Goal: Information Seeking & Learning: Learn about a topic

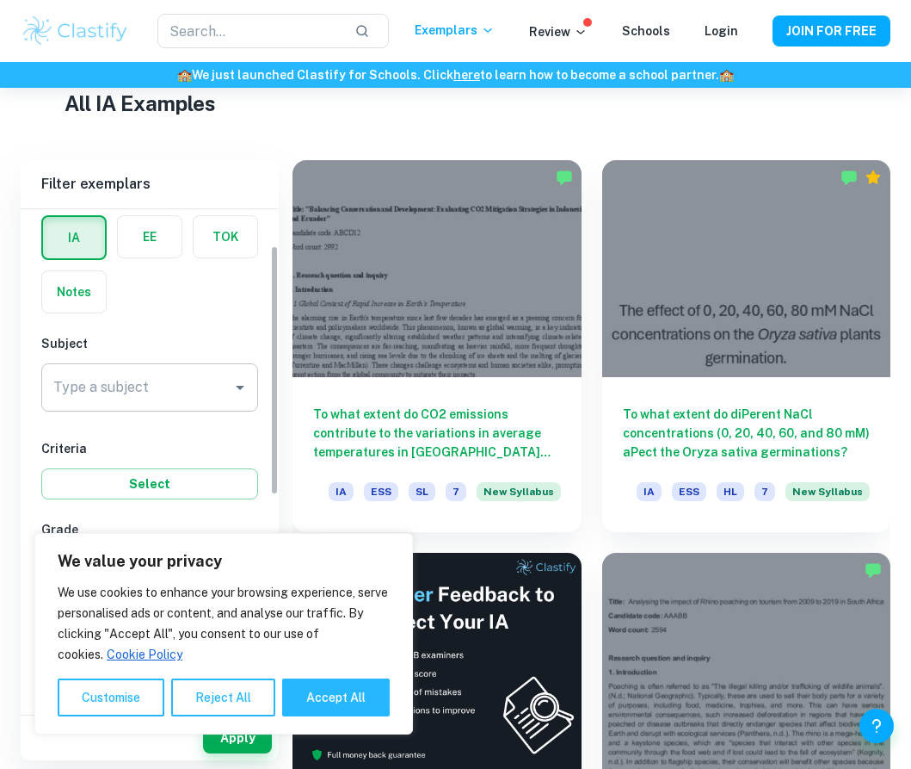
scroll to position [72, 0]
click at [277, 695] on div "Customise Reject All Accept All" at bounding box center [224, 697] width 332 height 38
click at [299, 695] on button "Accept All" at bounding box center [336, 697] width 108 height 38
checkbox input "true"
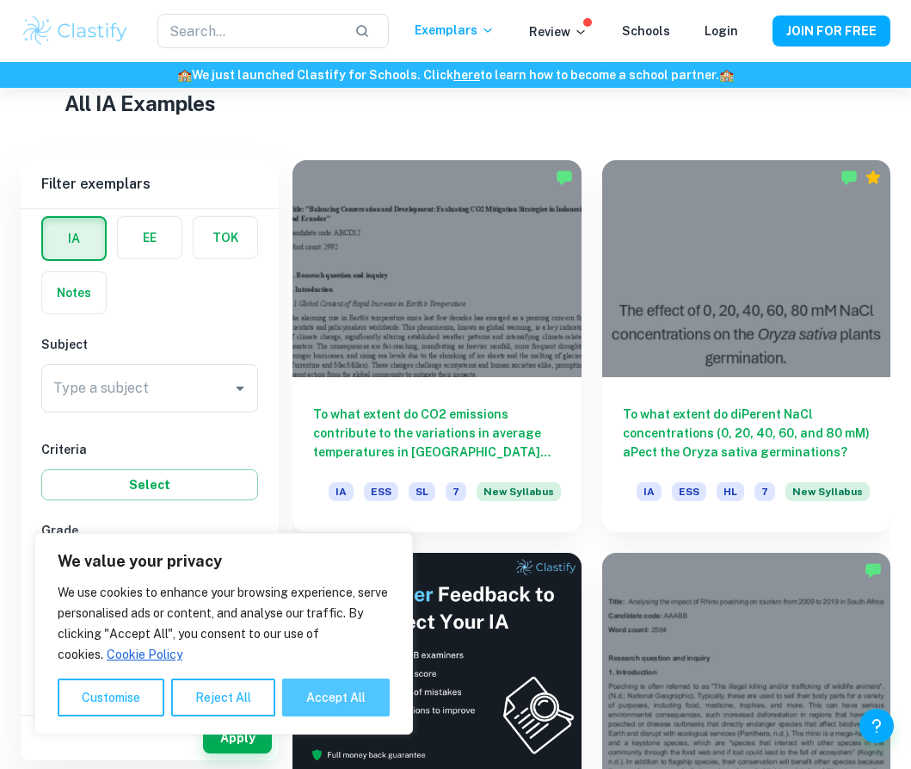
checkbox input "true"
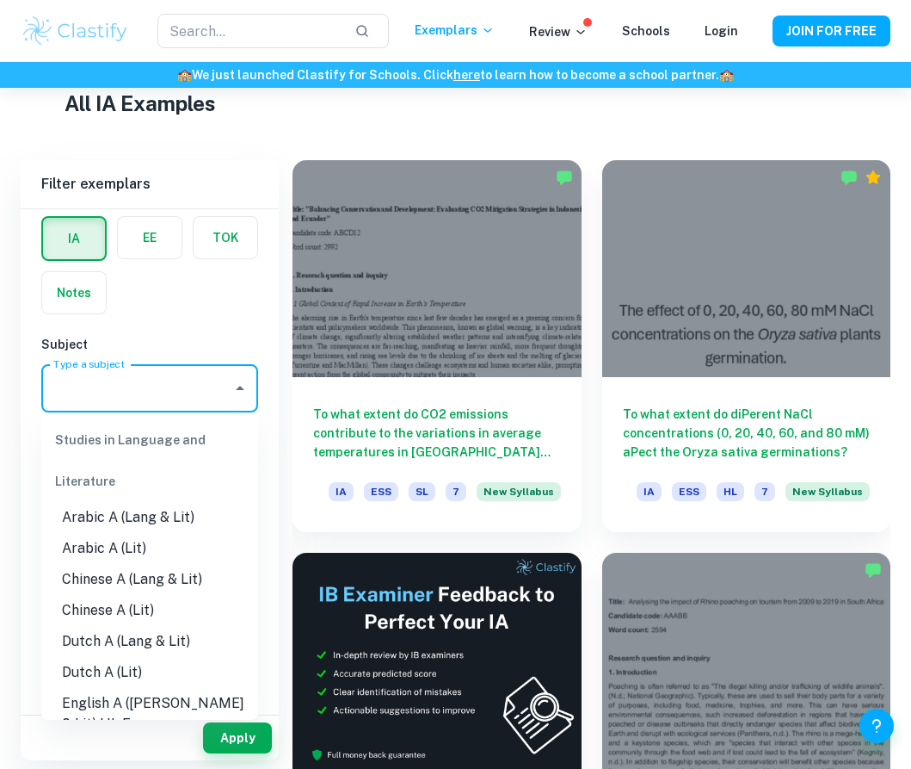
click at [138, 399] on input "Type a subject" at bounding box center [137, 388] width 176 height 33
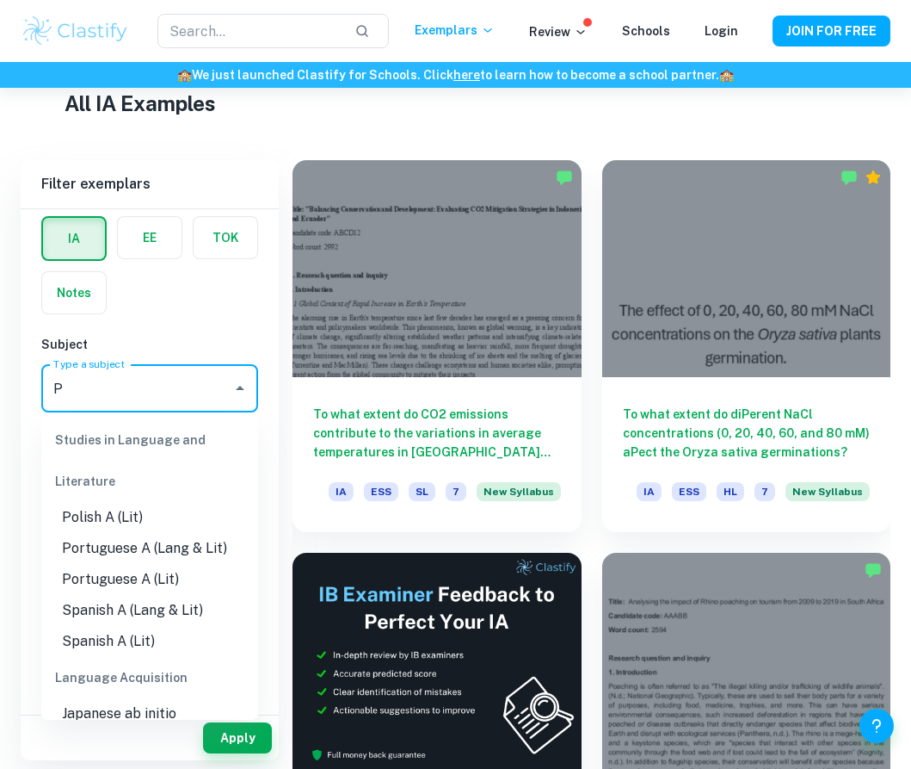
type input "PH"
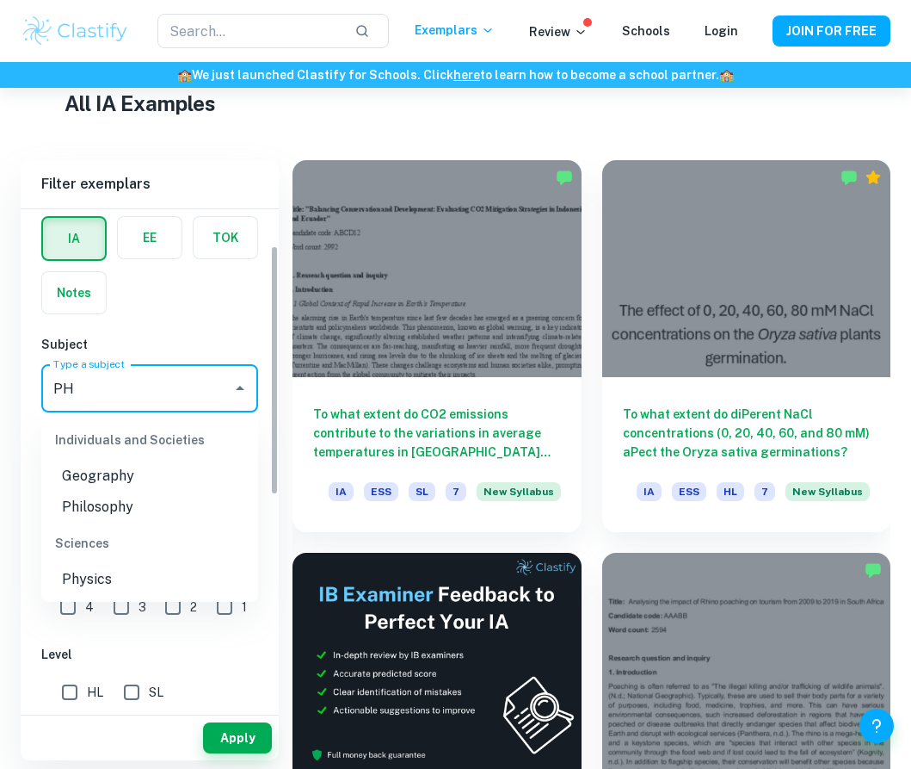
click at [94, 587] on li "Physics" at bounding box center [149, 579] width 217 height 31
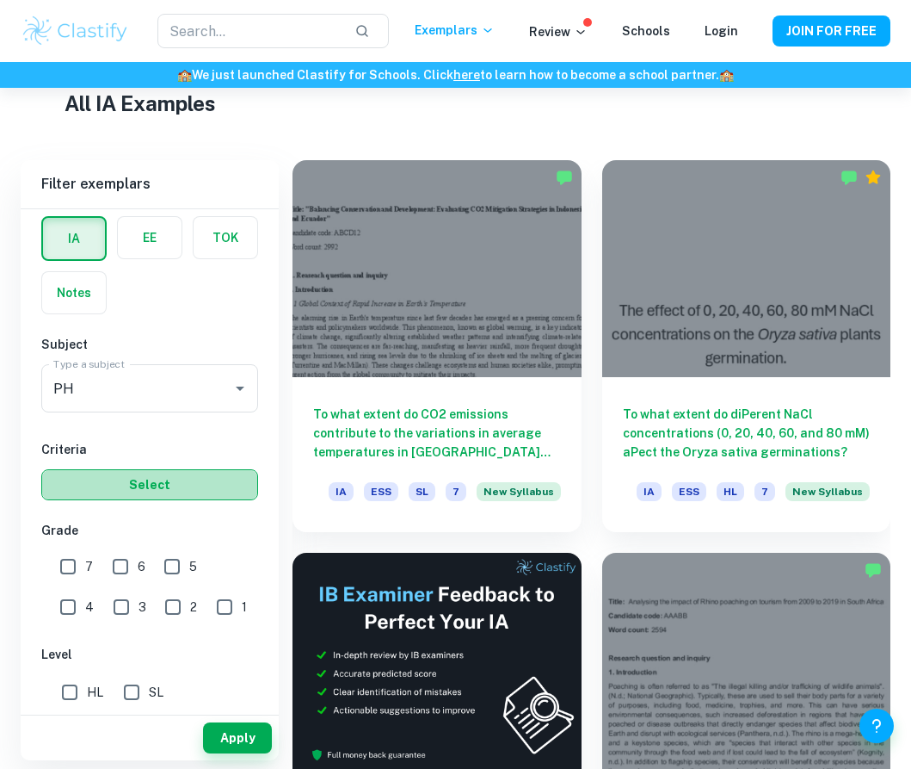
click at [124, 499] on button "Select" at bounding box center [149, 484] width 217 height 31
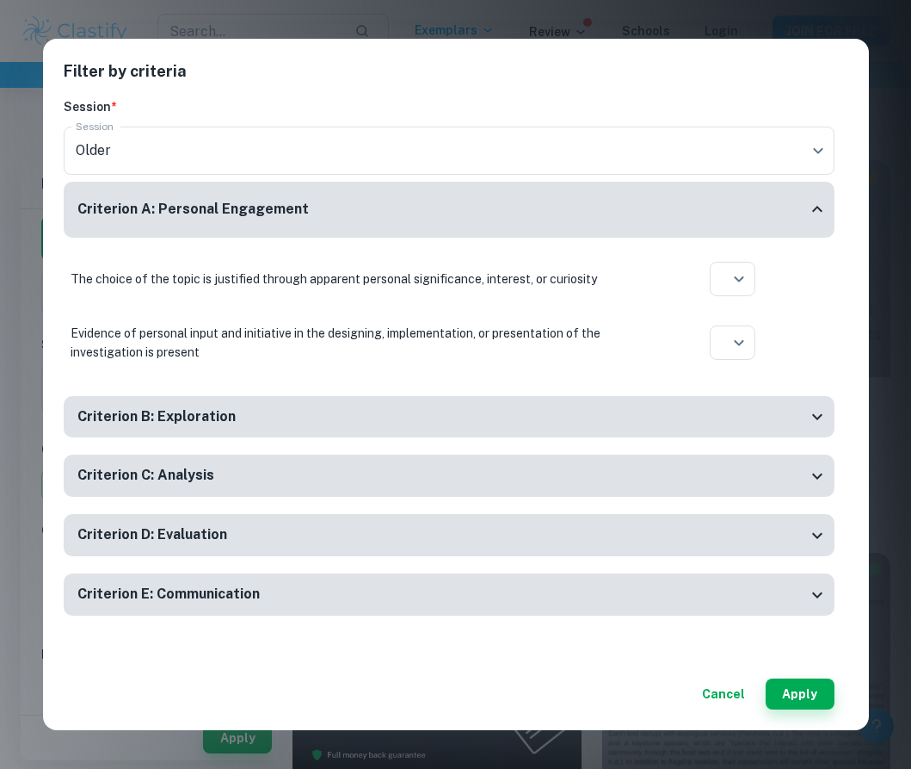
click at [188, 483] on h6 "Criterion C: Analysis" at bounding box center [145, 476] width 137 height 22
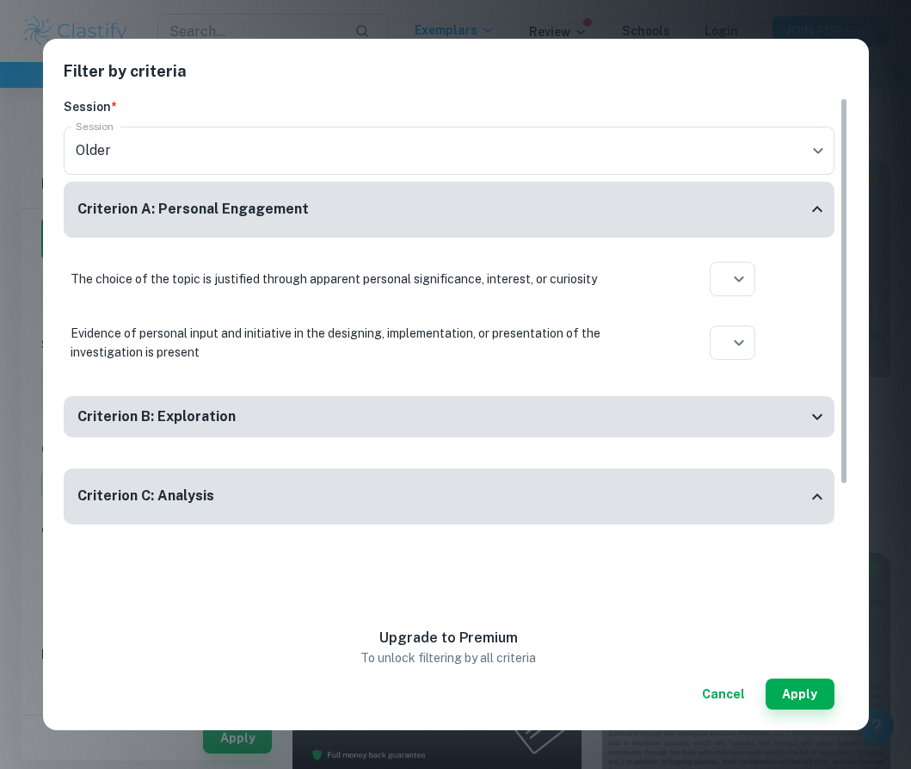
click at [188, 483] on div "Criterion C: Analysis" at bounding box center [449, 496] width 771 height 56
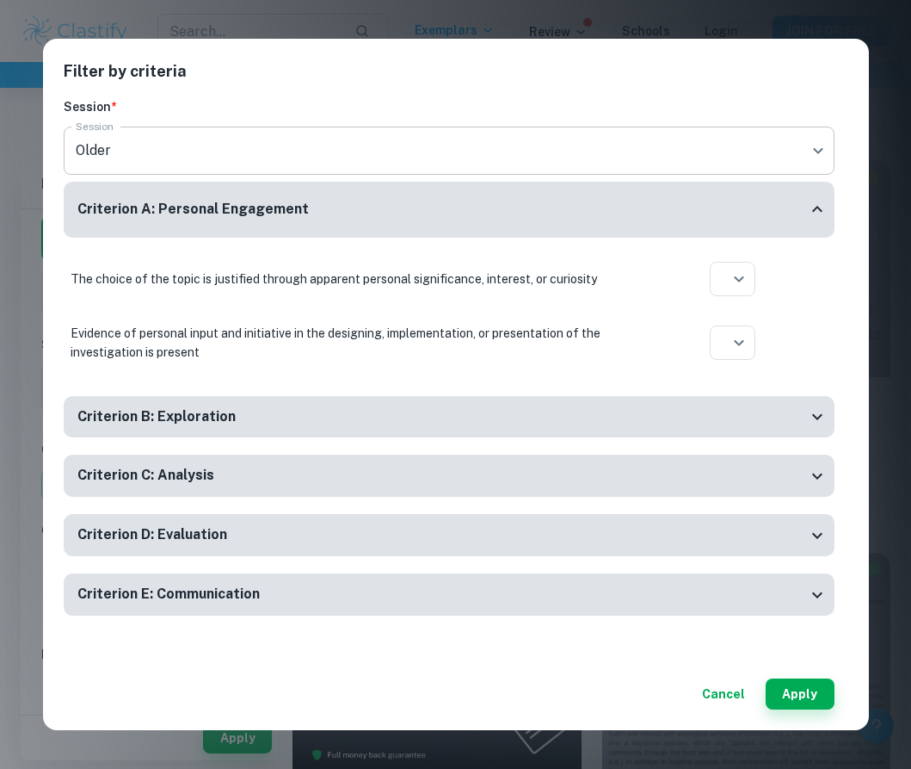
click at [250, 143] on body "We value your privacy We use cookies to enhance your browsing experience, serve…" at bounding box center [455, 52] width 911 height 769
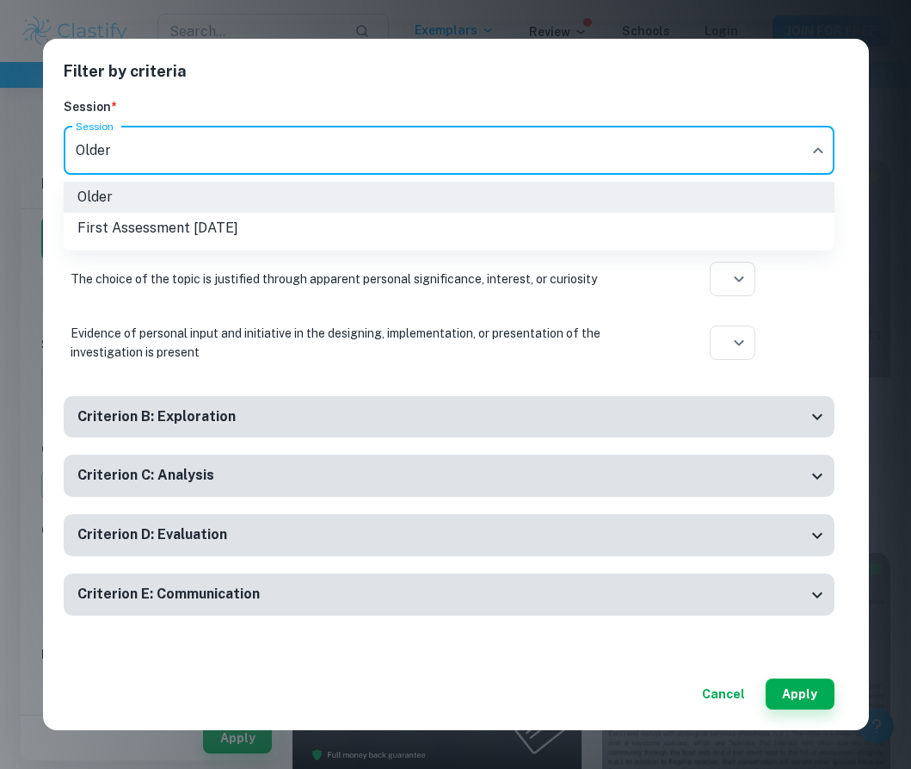
click at [266, 300] on div at bounding box center [455, 384] width 911 height 769
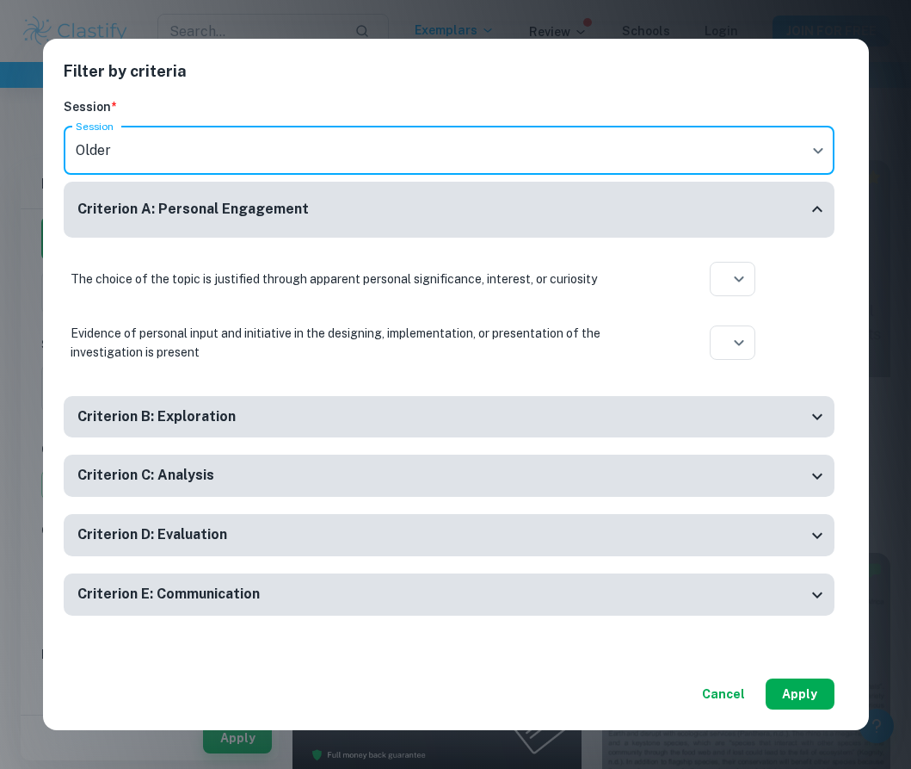
click at [800, 701] on button "Apply" at bounding box center [800, 693] width 69 height 31
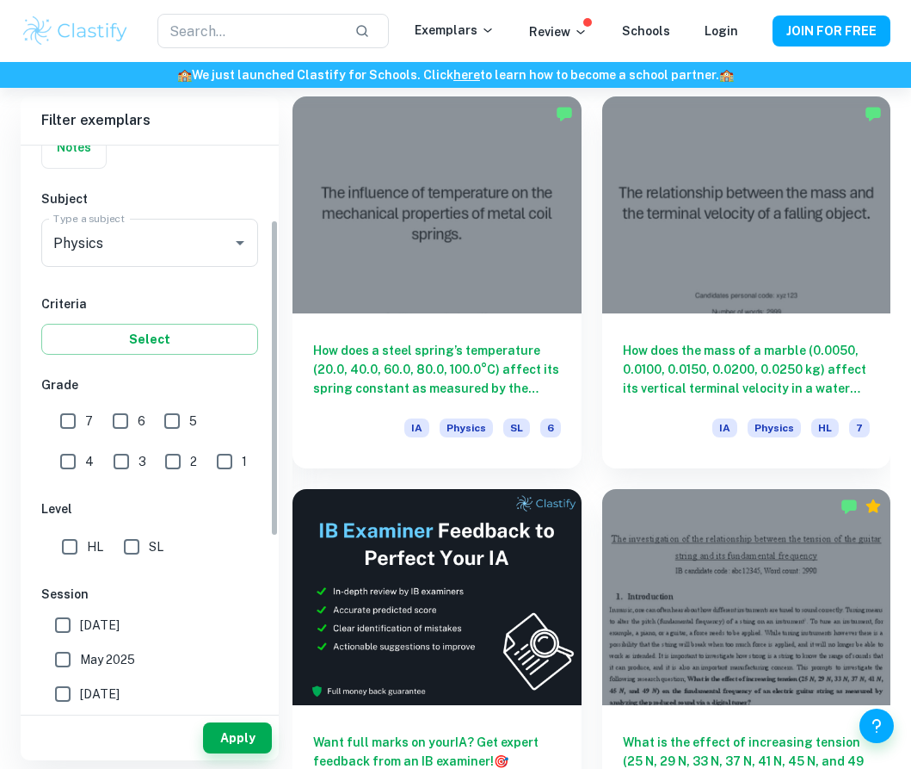
scroll to position [160, 0]
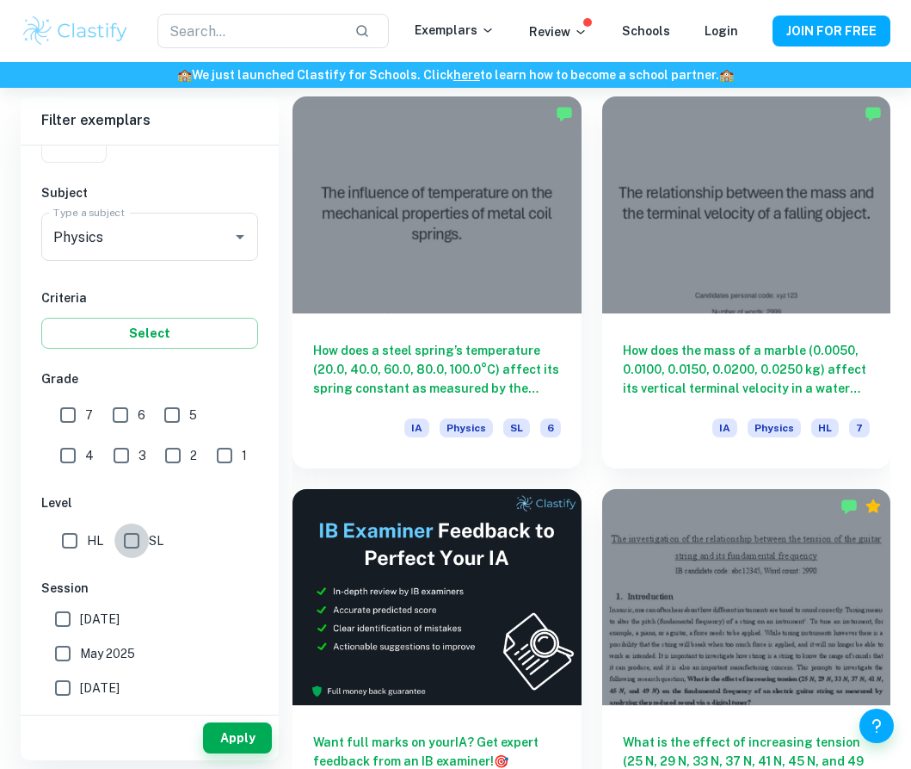
click at [134, 541] on input "SL" at bounding box center [131, 540] width 34 height 34
checkbox input "true"
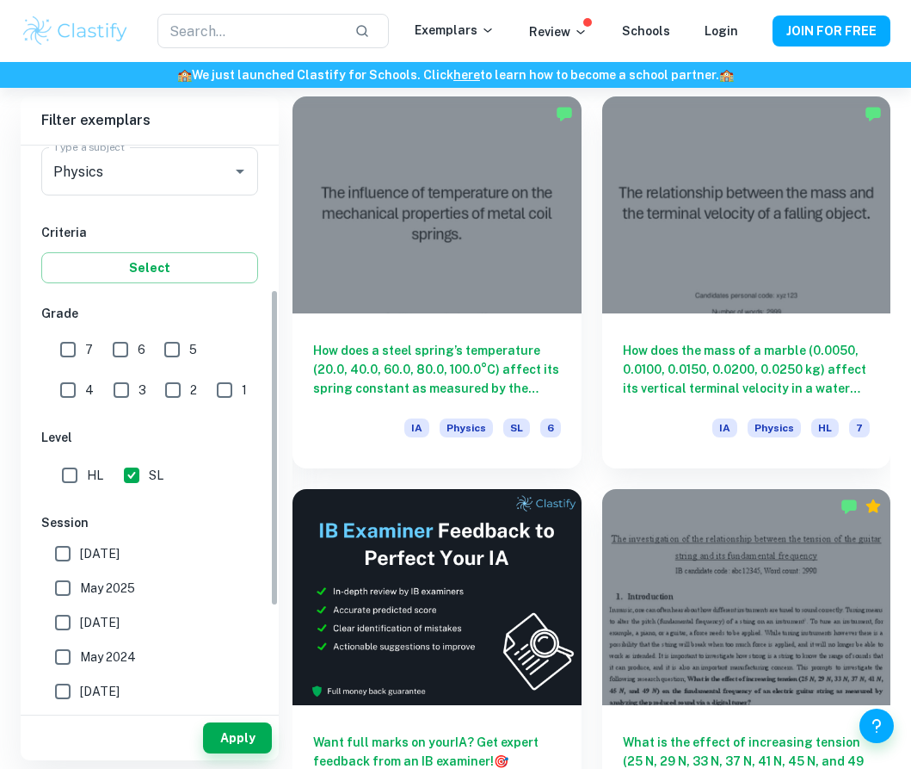
scroll to position [270, 0]
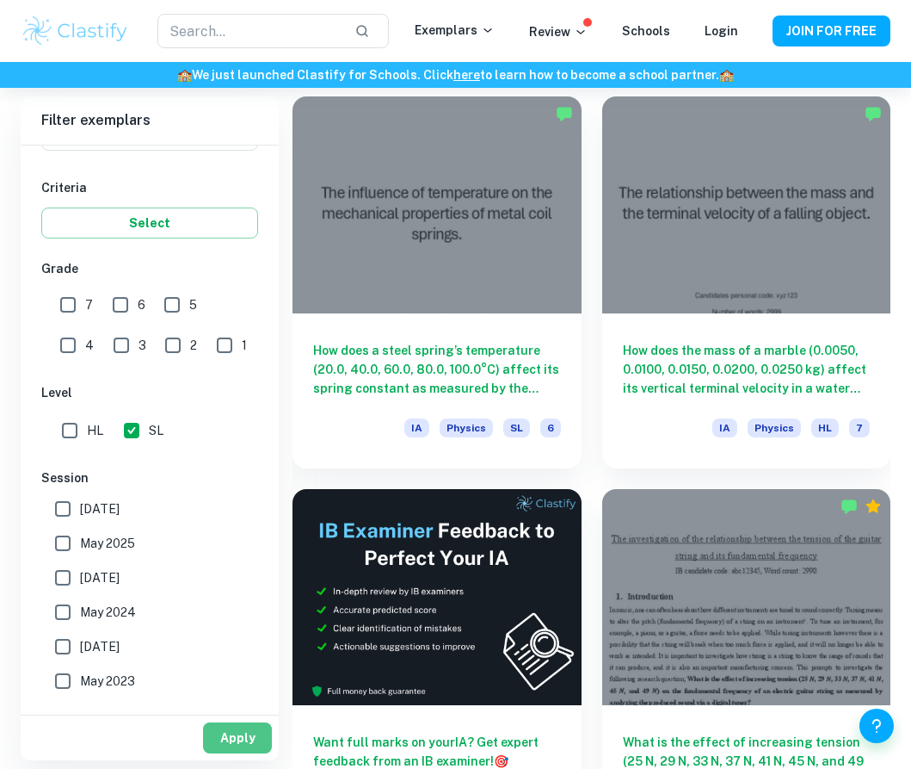
click at [235, 745] on button "Apply" at bounding box center [237, 737] width 69 height 31
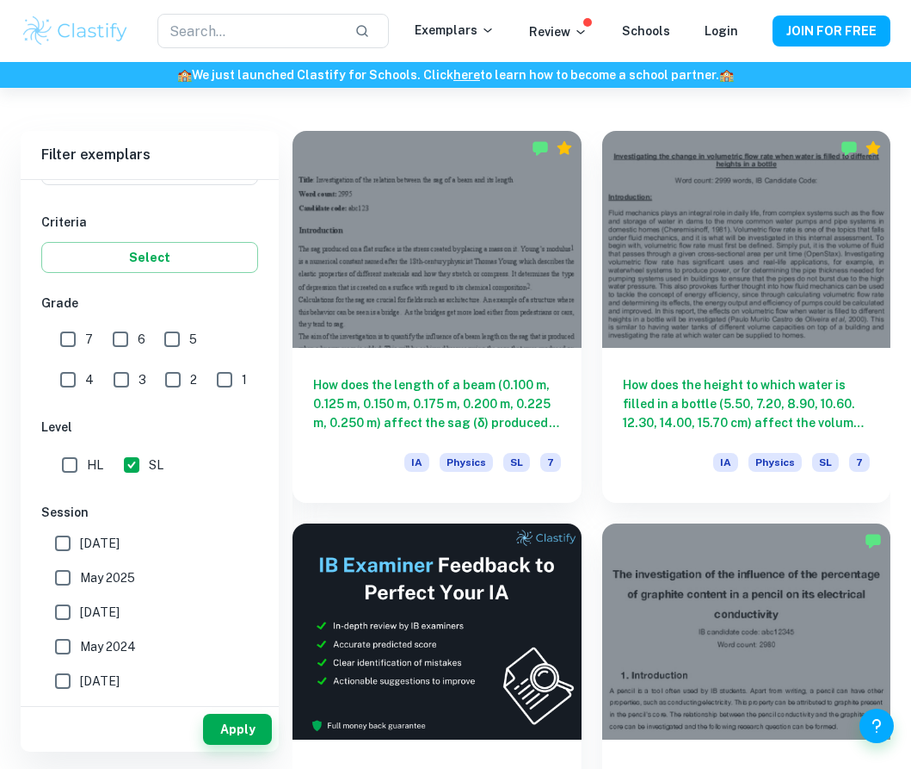
scroll to position [441, 0]
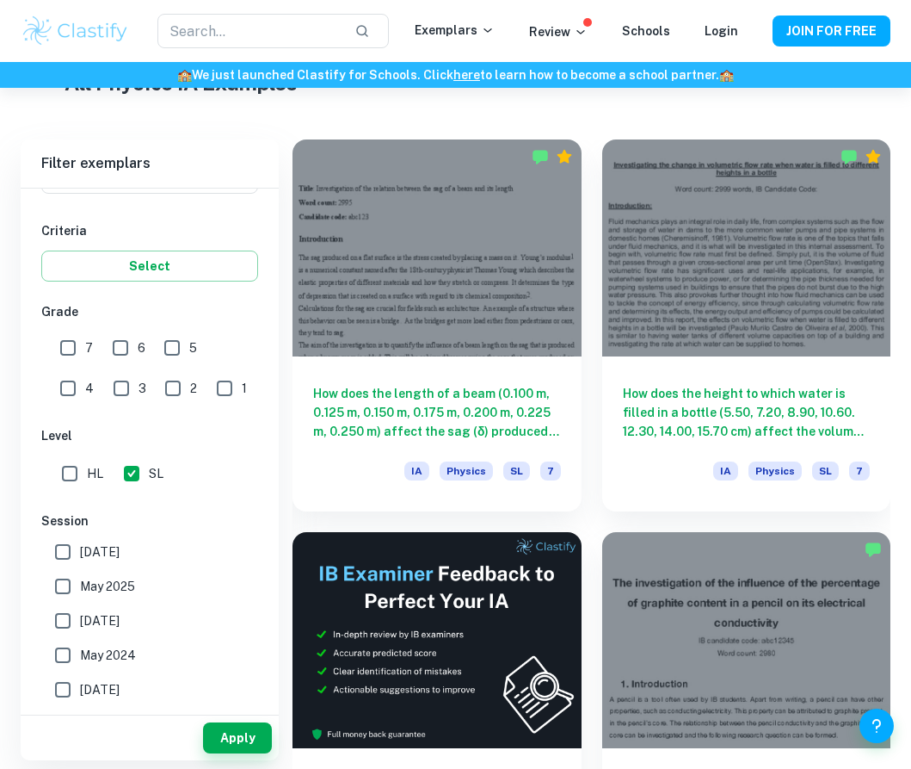
click at [74, 484] on input "HL" at bounding box center [70, 473] width 34 height 34
checkbox input "true"
click at [141, 478] on input "SL" at bounding box center [131, 473] width 34 height 34
click at [129, 467] on input "SL" at bounding box center [131, 473] width 34 height 34
checkbox input "true"
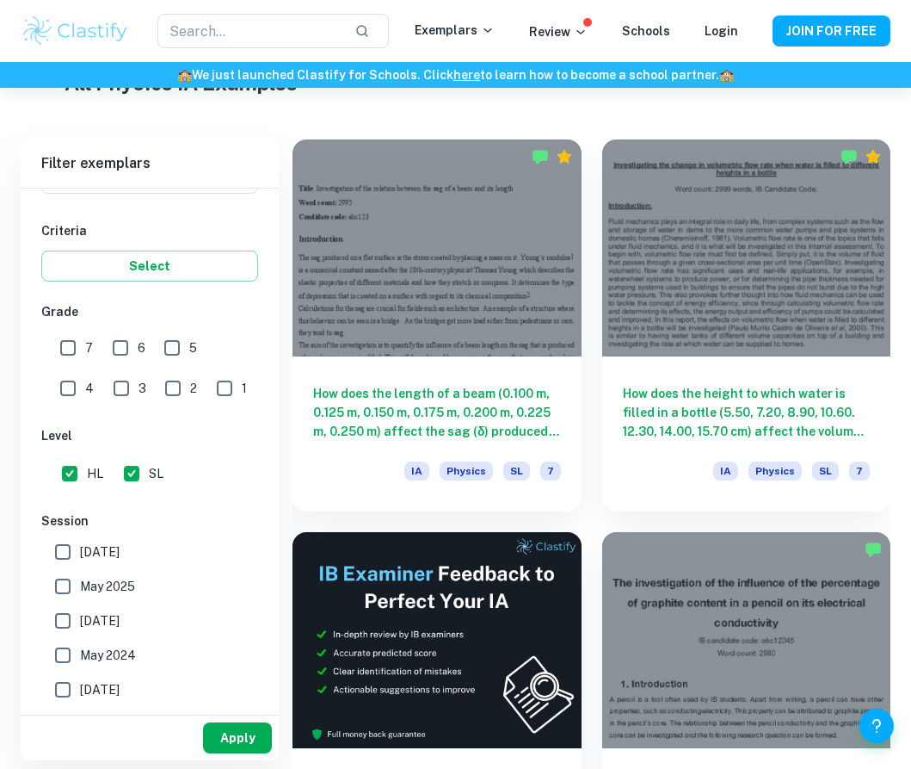
click at [227, 732] on button "Apply" at bounding box center [237, 737] width 69 height 31
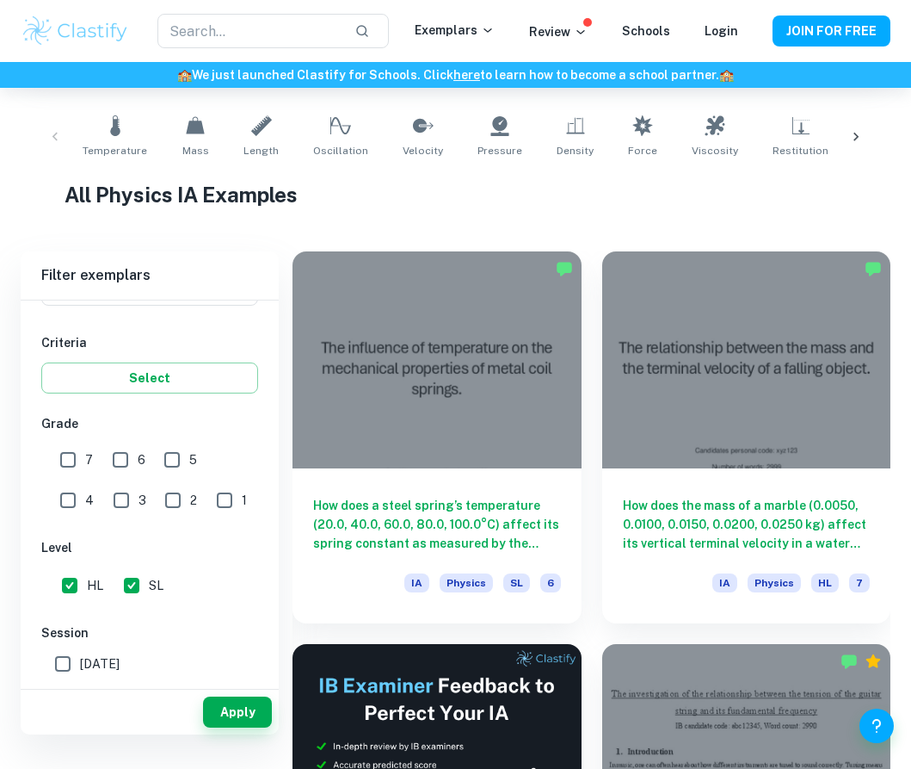
scroll to position [294, 0]
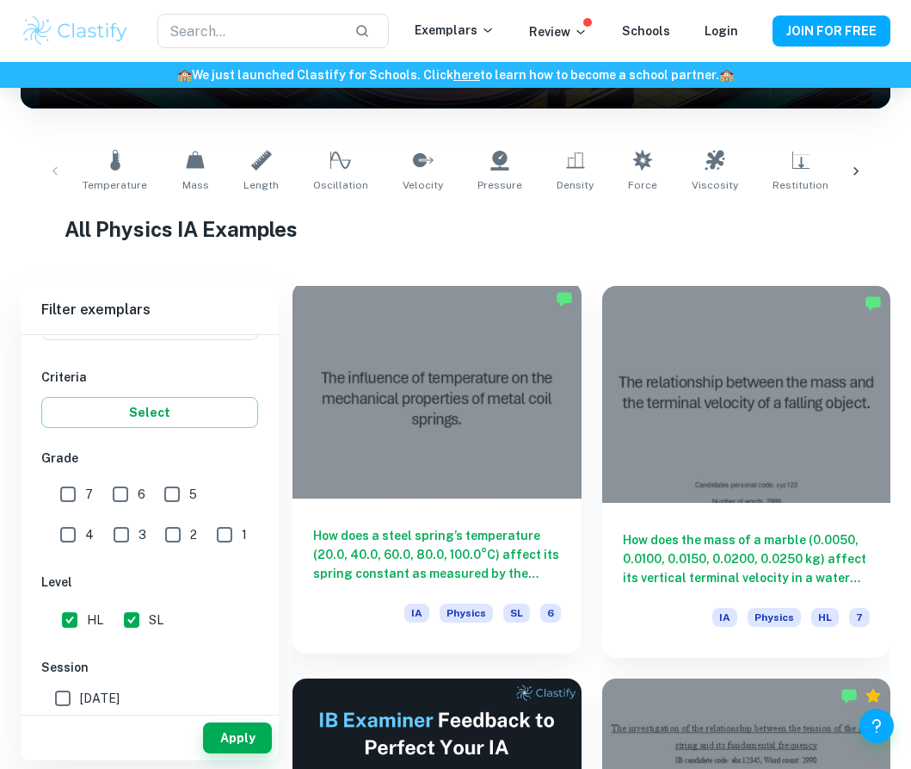
click at [353, 484] on div at bounding box center [437, 389] width 289 height 217
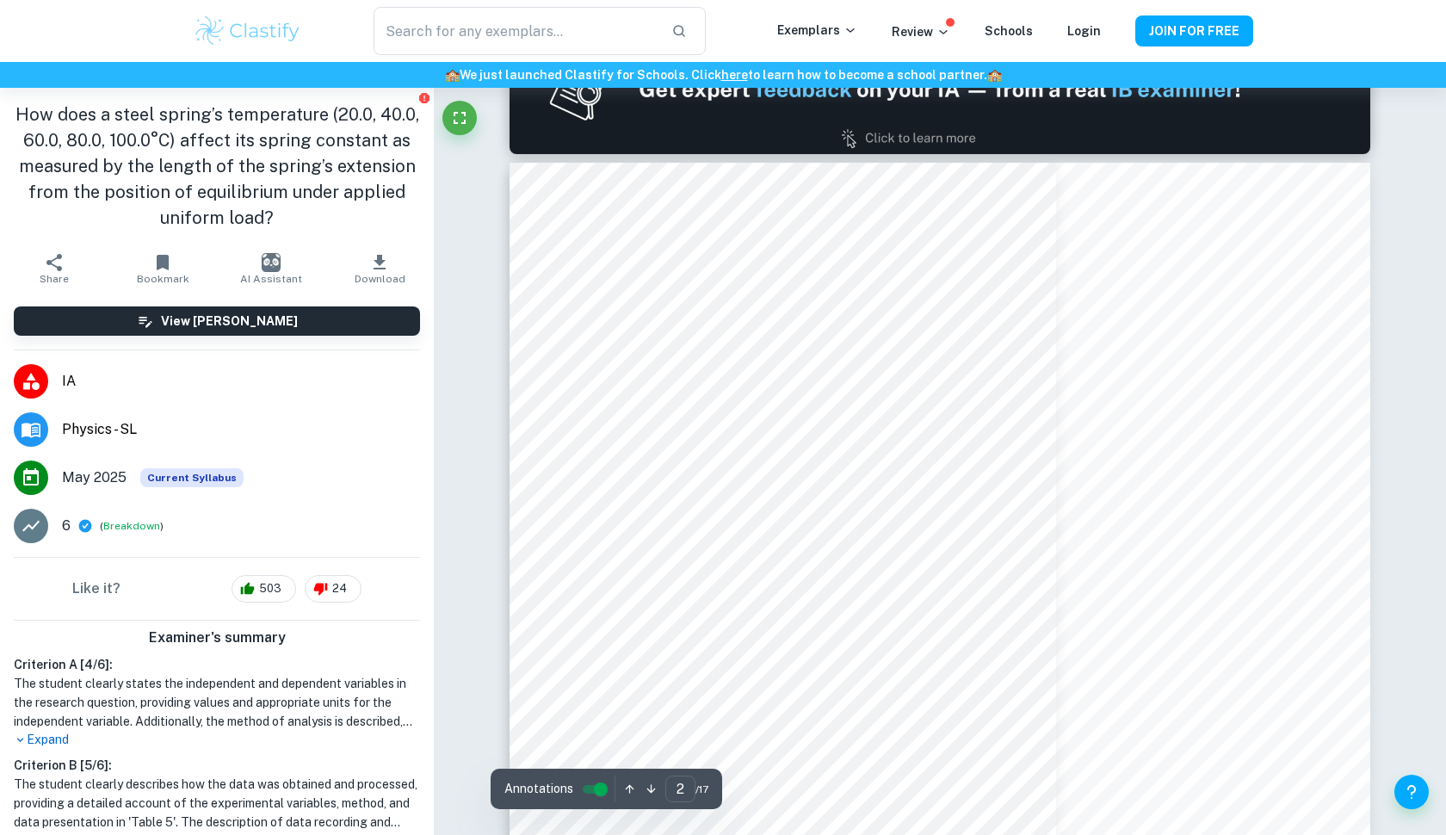
scroll to position [1409, 0]
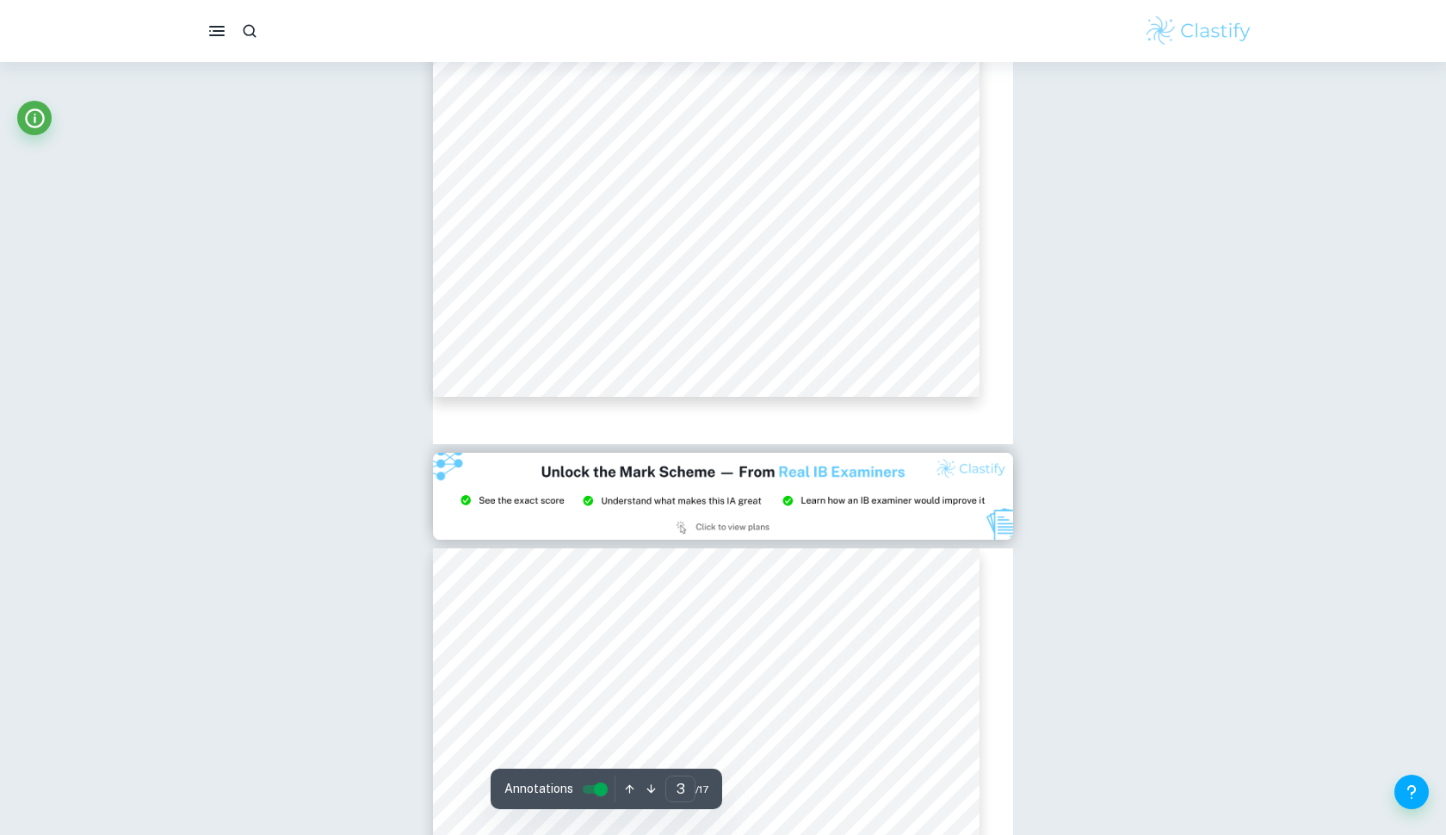
type input "2"
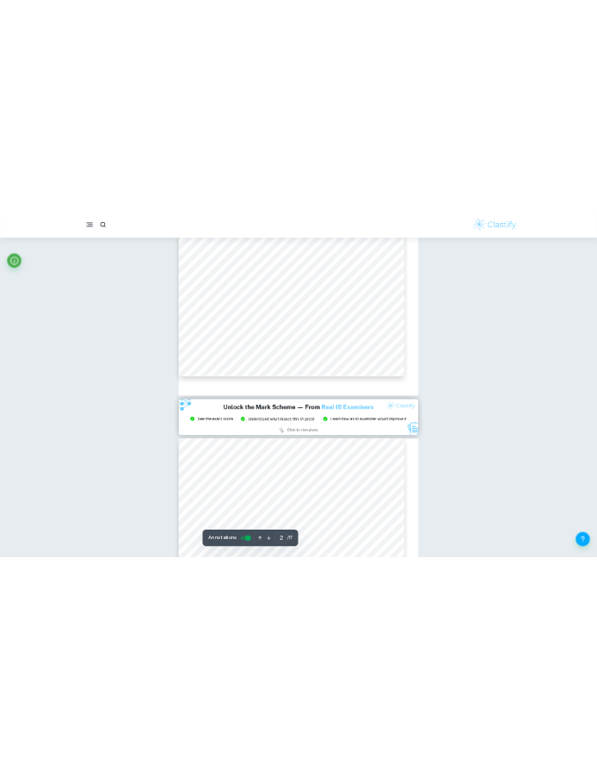
scroll to position [1410, 0]
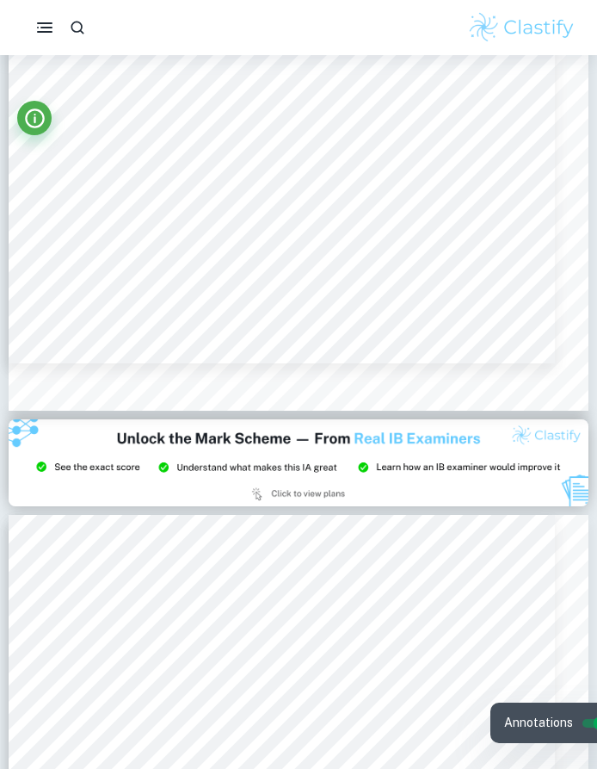
click at [588, 723] on input "controlled" at bounding box center [601, 723] width 62 height 21
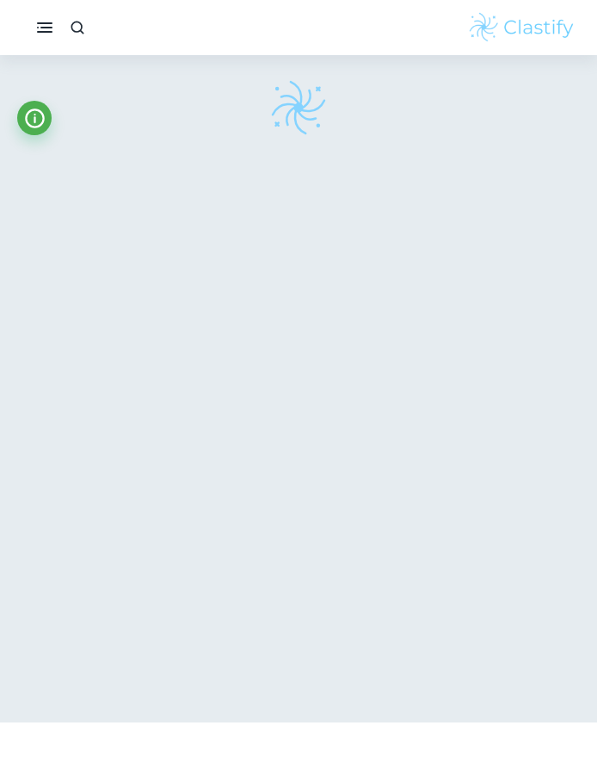
scroll to position [55, 0]
